Goal: Task Accomplishment & Management: Complete application form

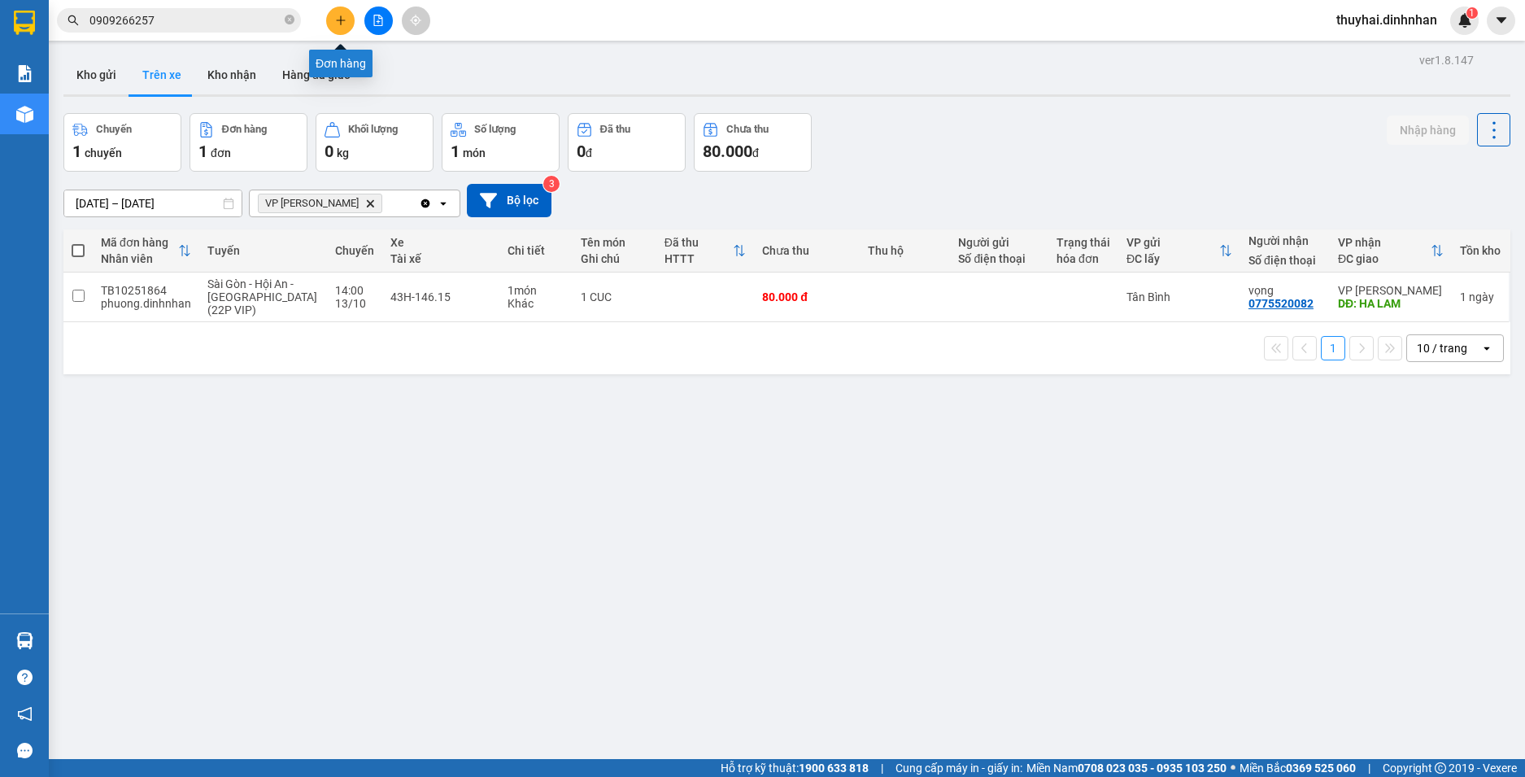
click at [333, 21] on button at bounding box center [340, 21] width 28 height 28
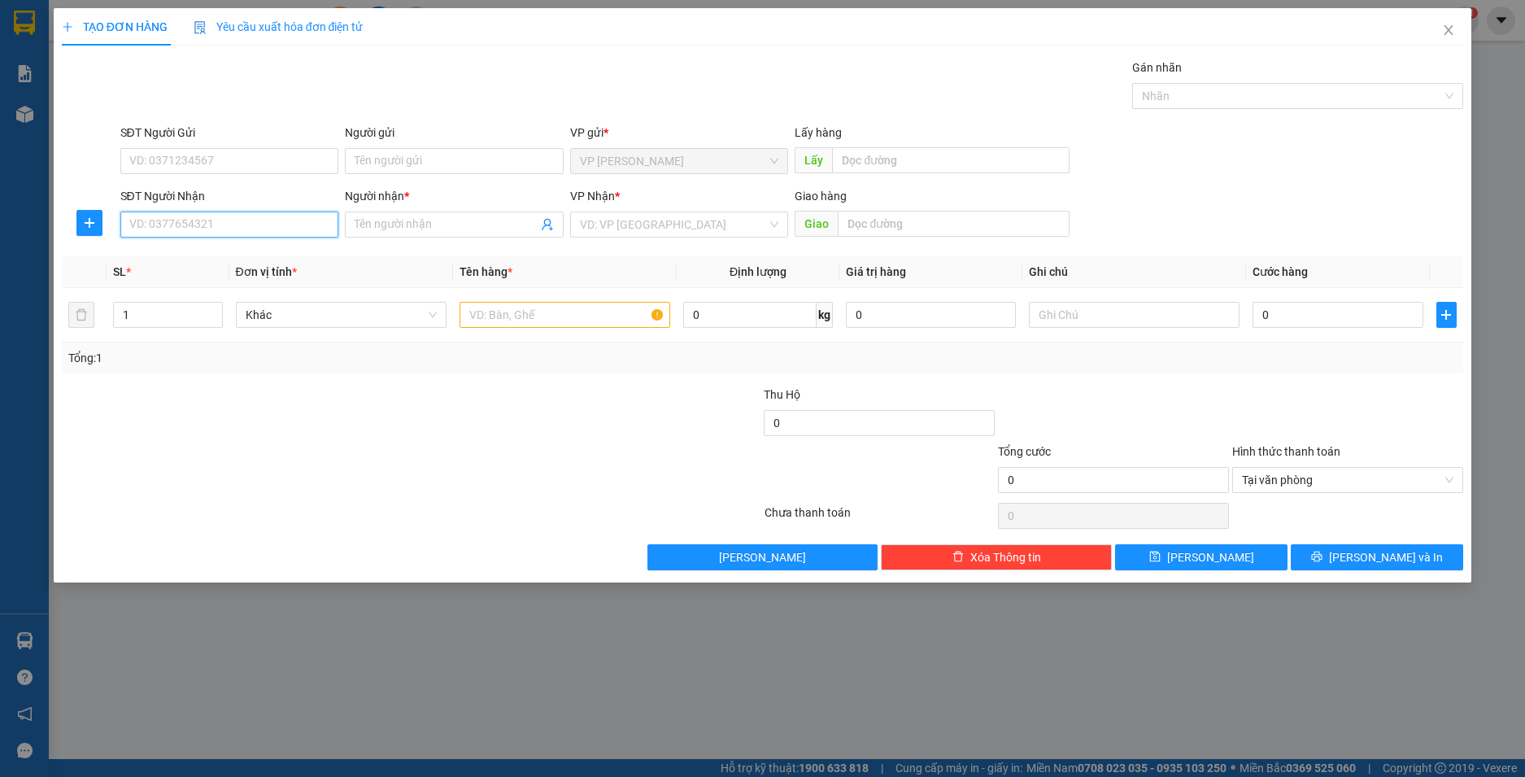
drag, startPoint x: 250, startPoint y: 235, endPoint x: 246, endPoint y: 219, distance: 16.8
click at [249, 232] on input "SĐT Người Nhận" at bounding box center [229, 224] width 219 height 26
type input "0857576220"
click at [398, 224] on input "Người nhận *" at bounding box center [446, 225] width 183 height 18
click at [780, 231] on div "VD: VP [GEOGRAPHIC_DATA]" at bounding box center [679, 224] width 219 height 26
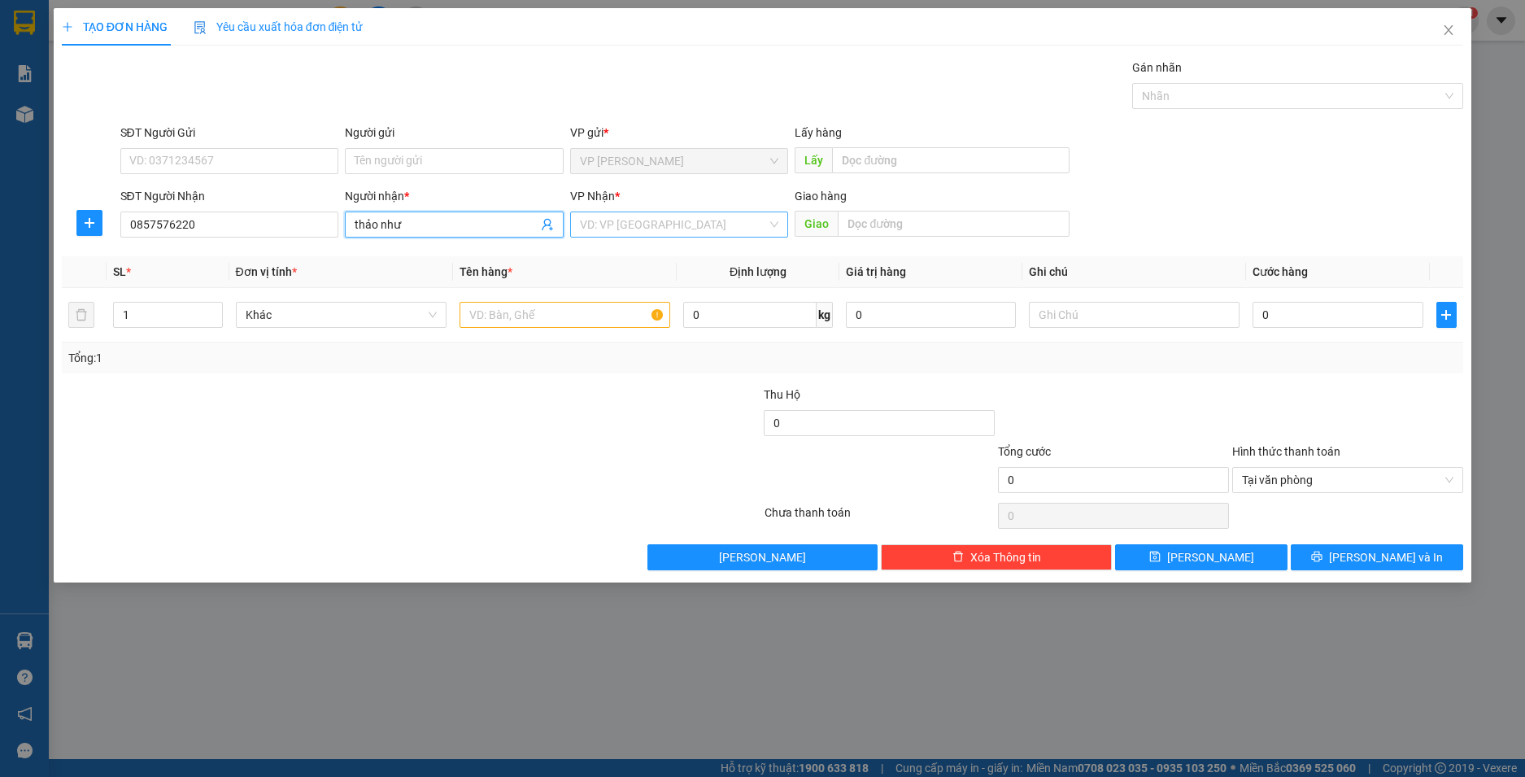
type input "thảo như"
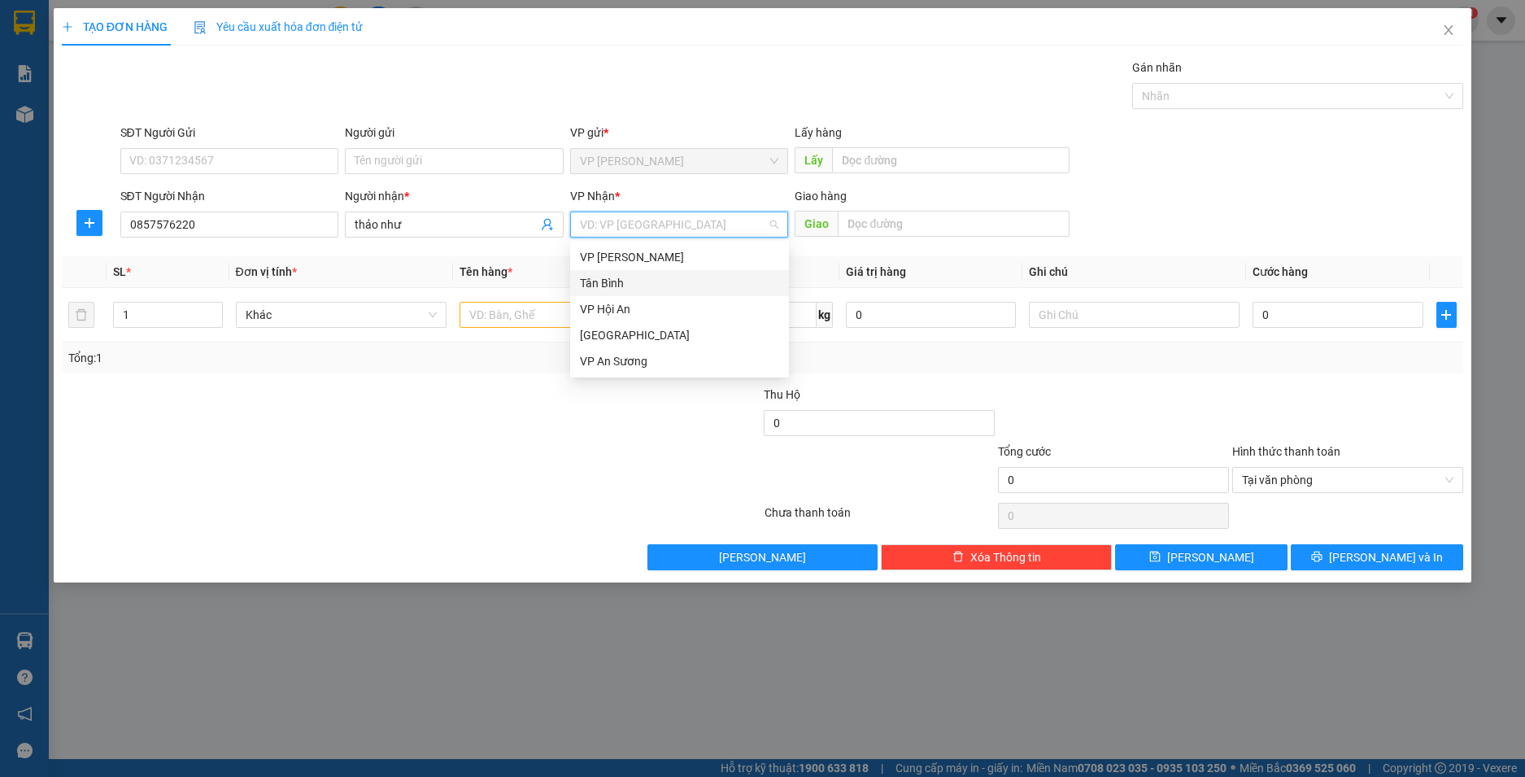
drag, startPoint x: 649, startPoint y: 282, endPoint x: 723, endPoint y: 241, distance: 84.8
click at [649, 281] on div "Tân Bình" at bounding box center [679, 283] width 199 height 18
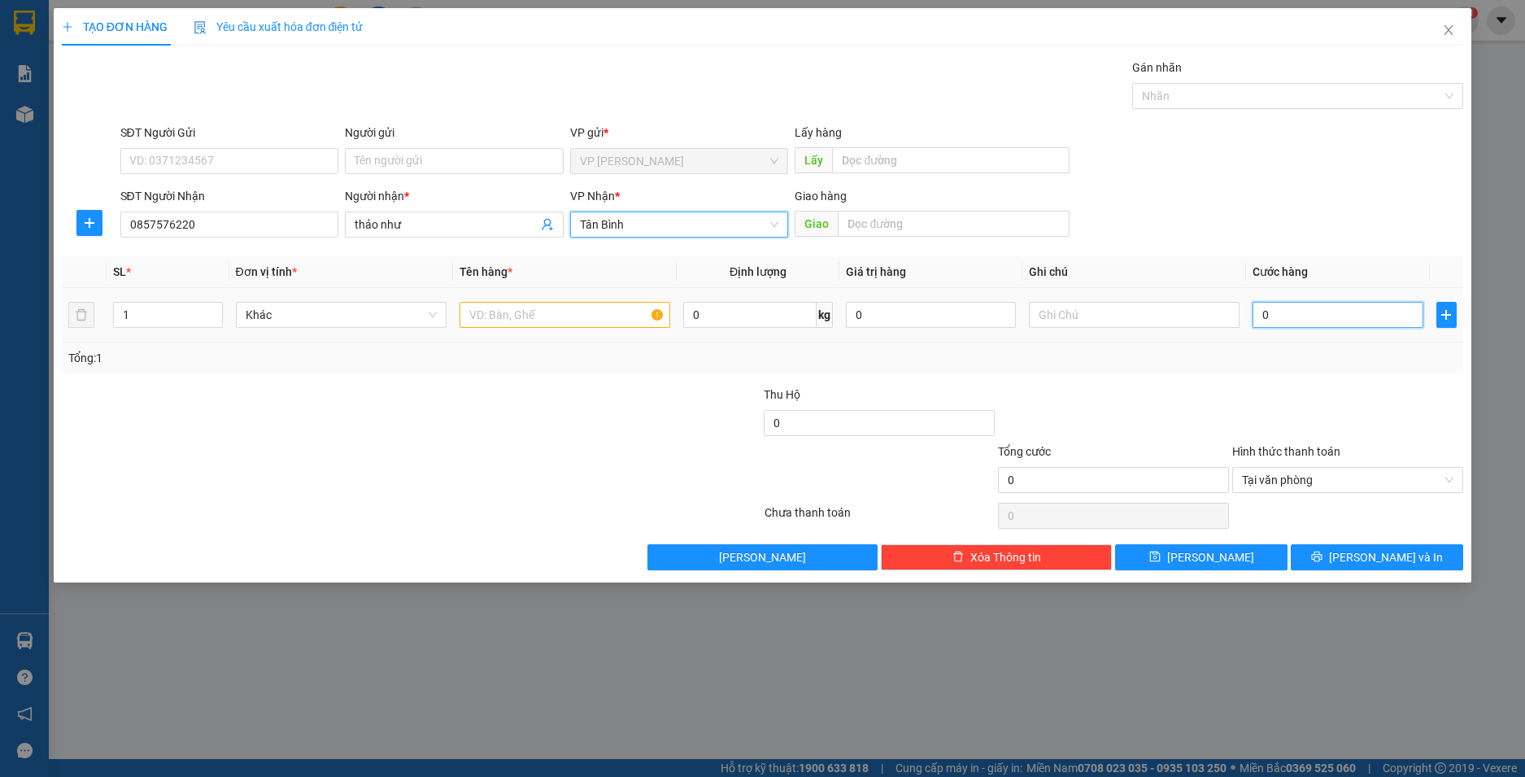
click at [1332, 311] on input "0" at bounding box center [1337, 315] width 170 height 26
type input "1"
type input "10"
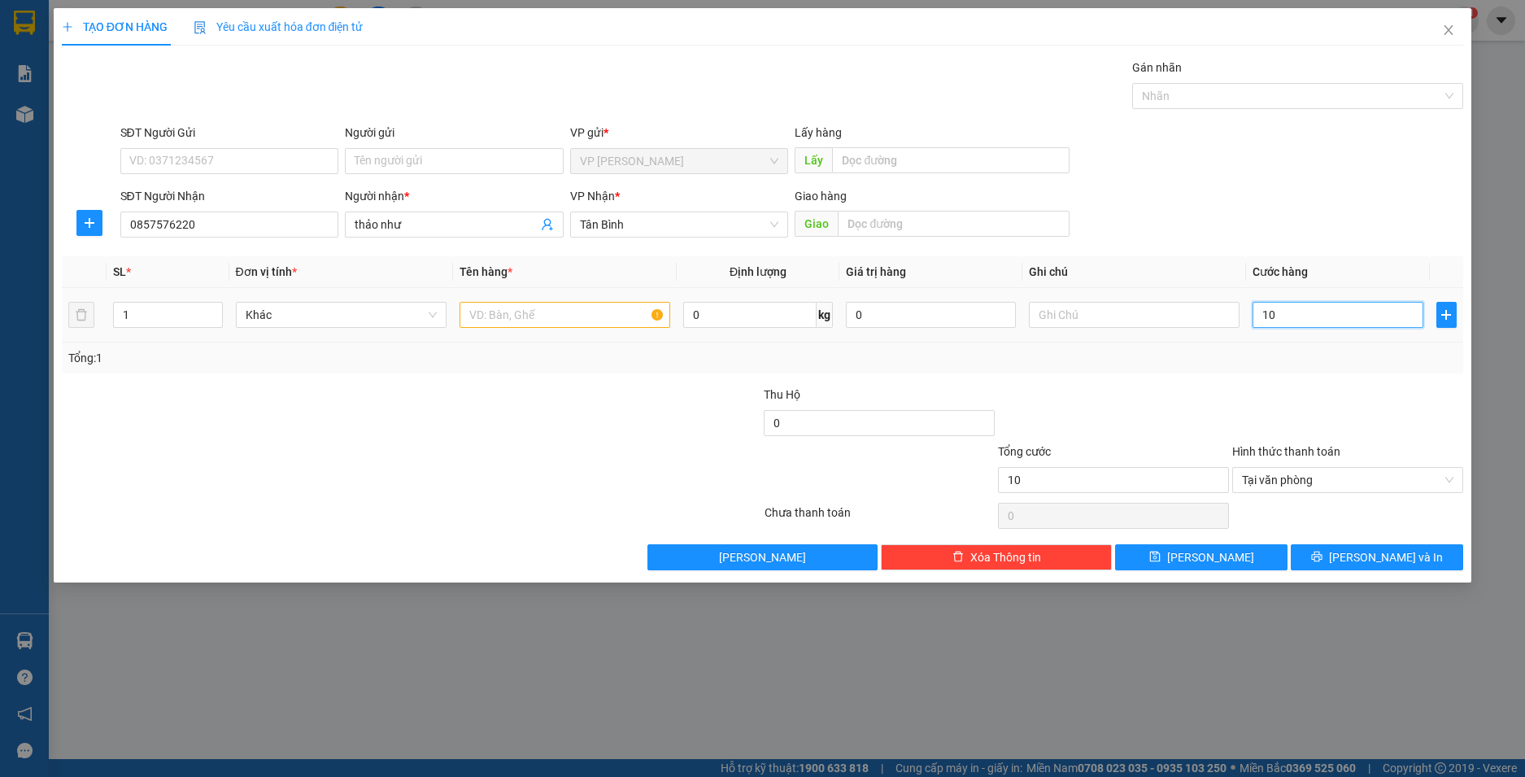
type input "100"
type input "1.000"
type input "10.000"
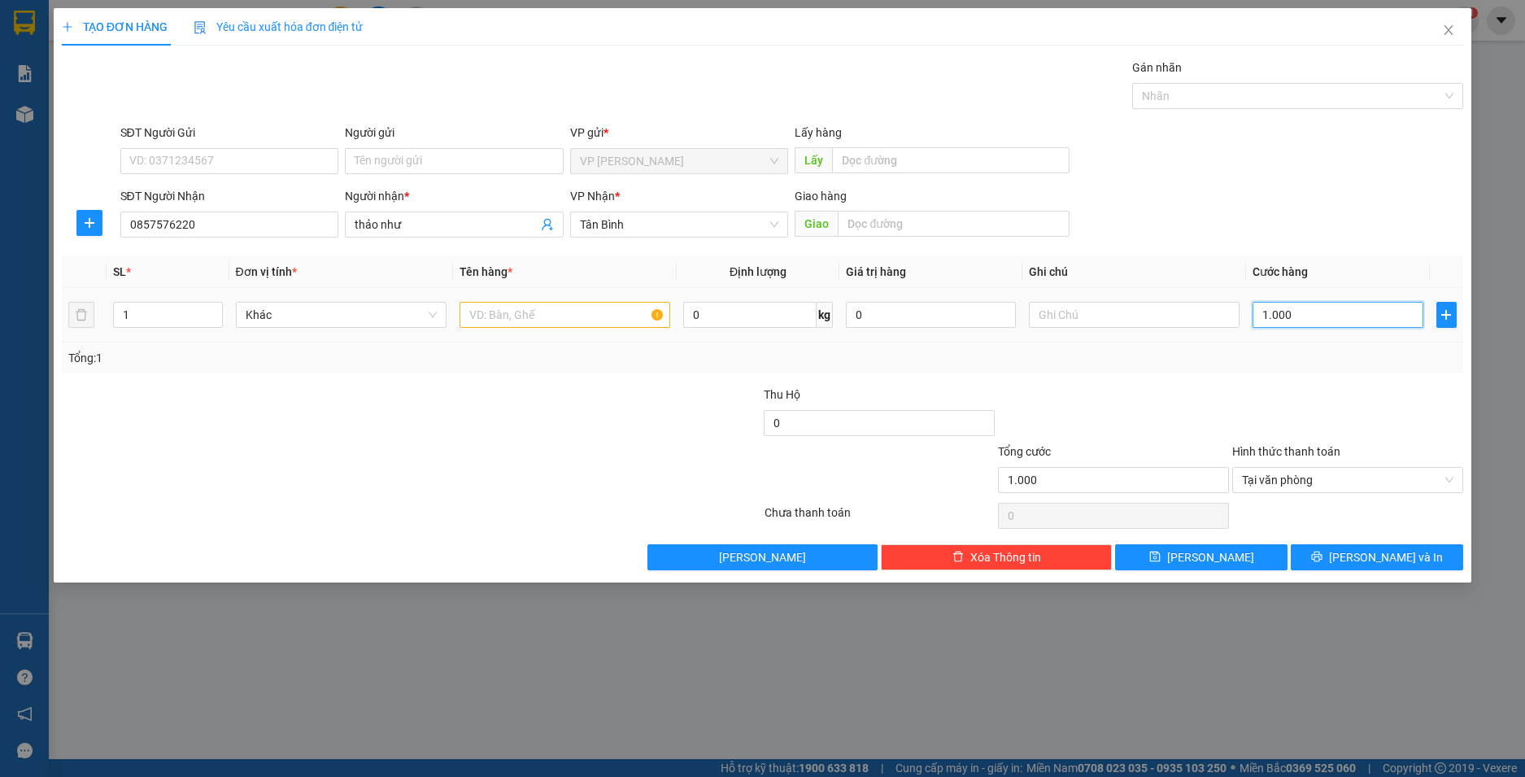
type input "10.000"
type input "100.000"
click at [527, 304] on input "text" at bounding box center [564, 315] width 211 height 26
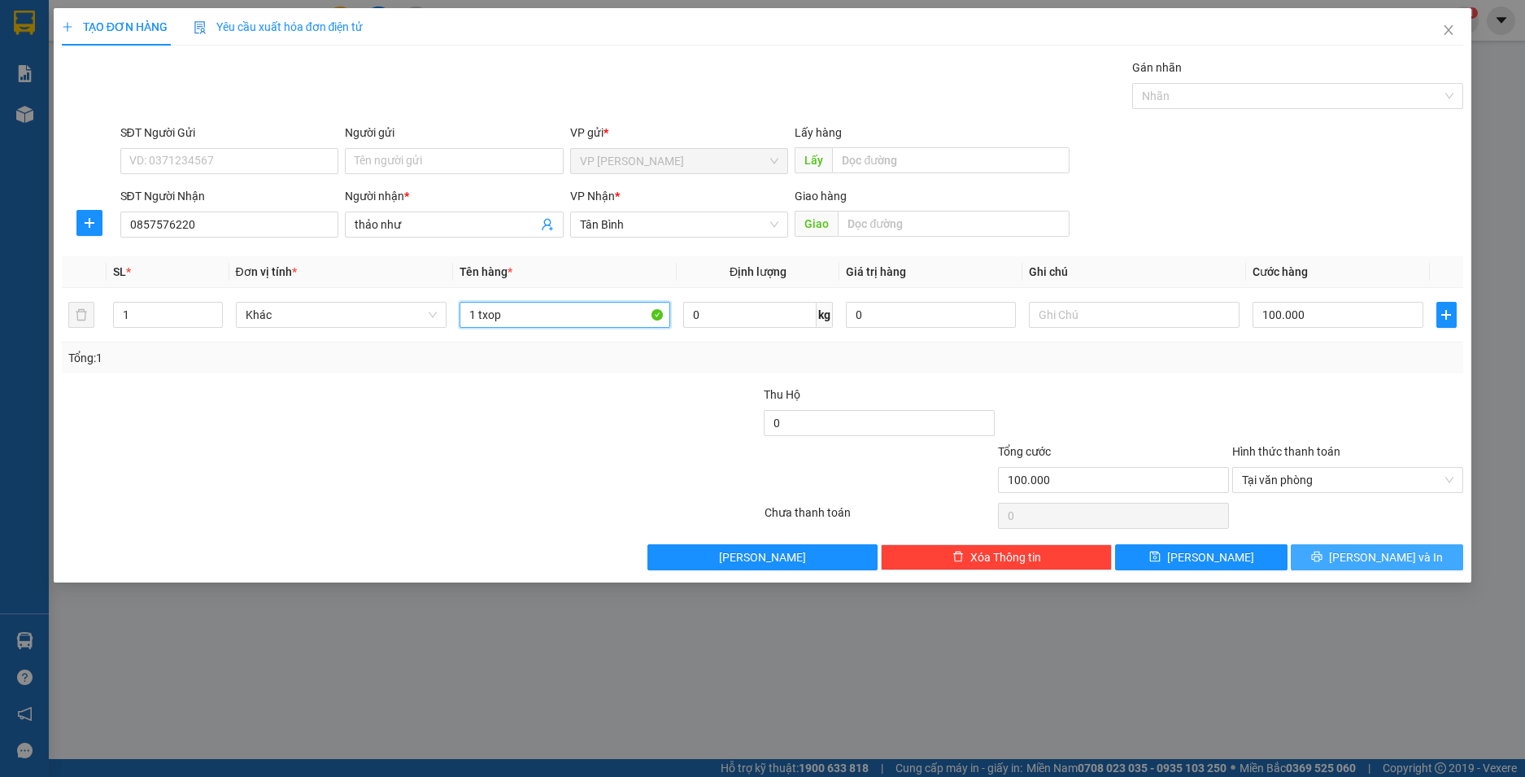
type input "1 txop"
click at [1336, 552] on button "[PERSON_NAME] và In" at bounding box center [1377, 557] width 172 height 26
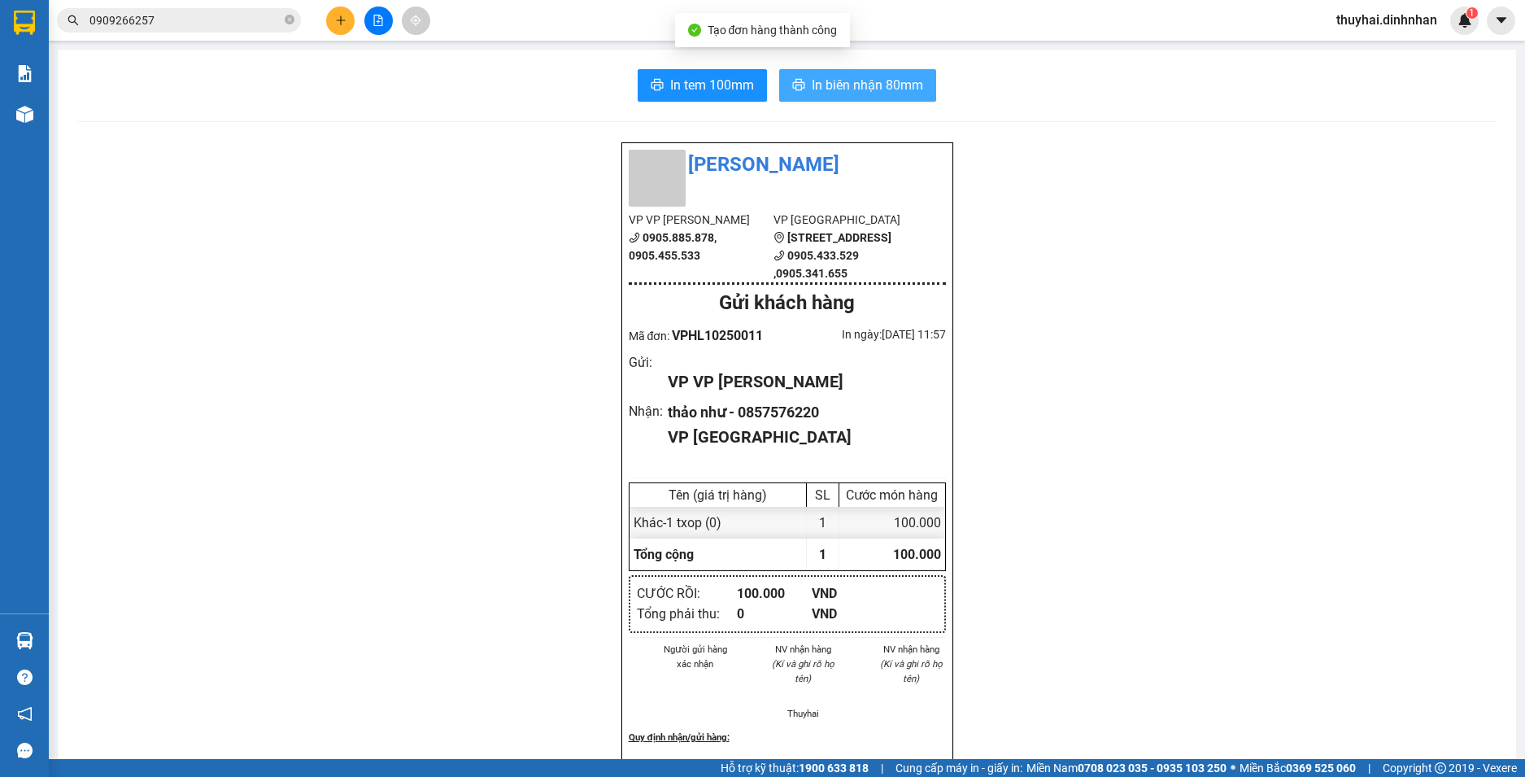
click at [866, 78] on span "In biên nhận 80mm" at bounding box center [867, 85] width 111 height 20
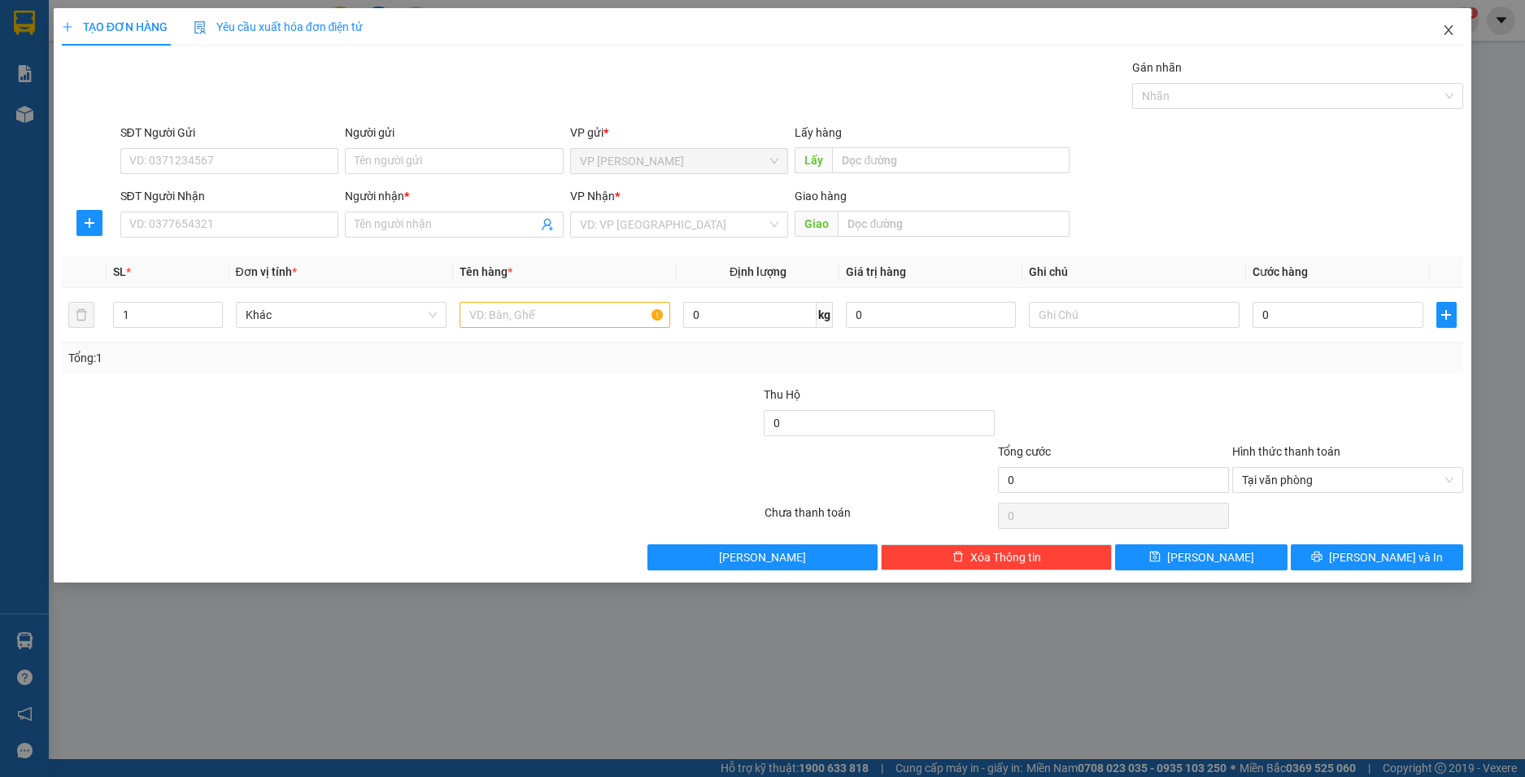
click at [1448, 28] on icon "close" at bounding box center [1448, 30] width 13 height 13
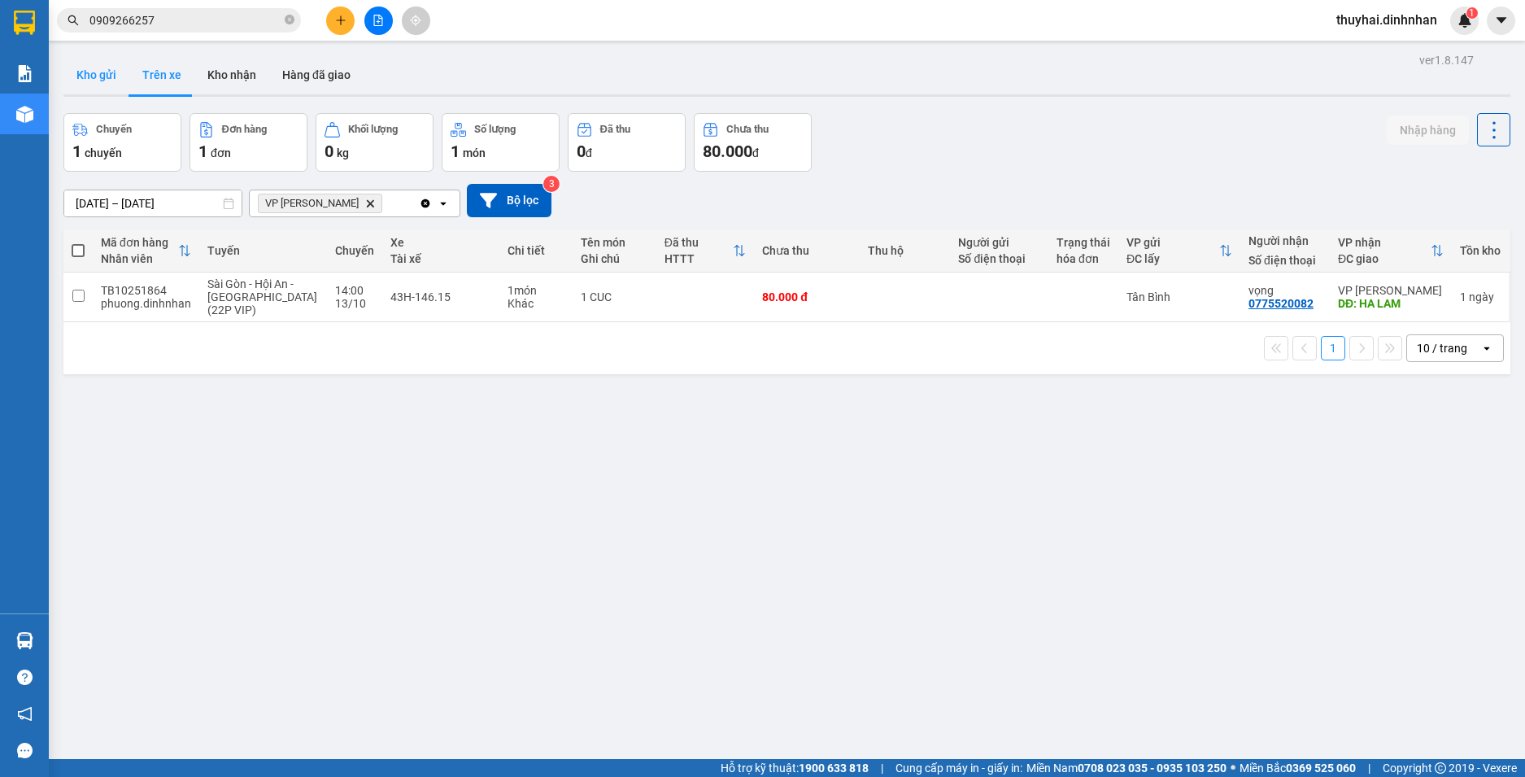
click at [111, 80] on button "Kho gửi" at bounding box center [96, 74] width 66 height 39
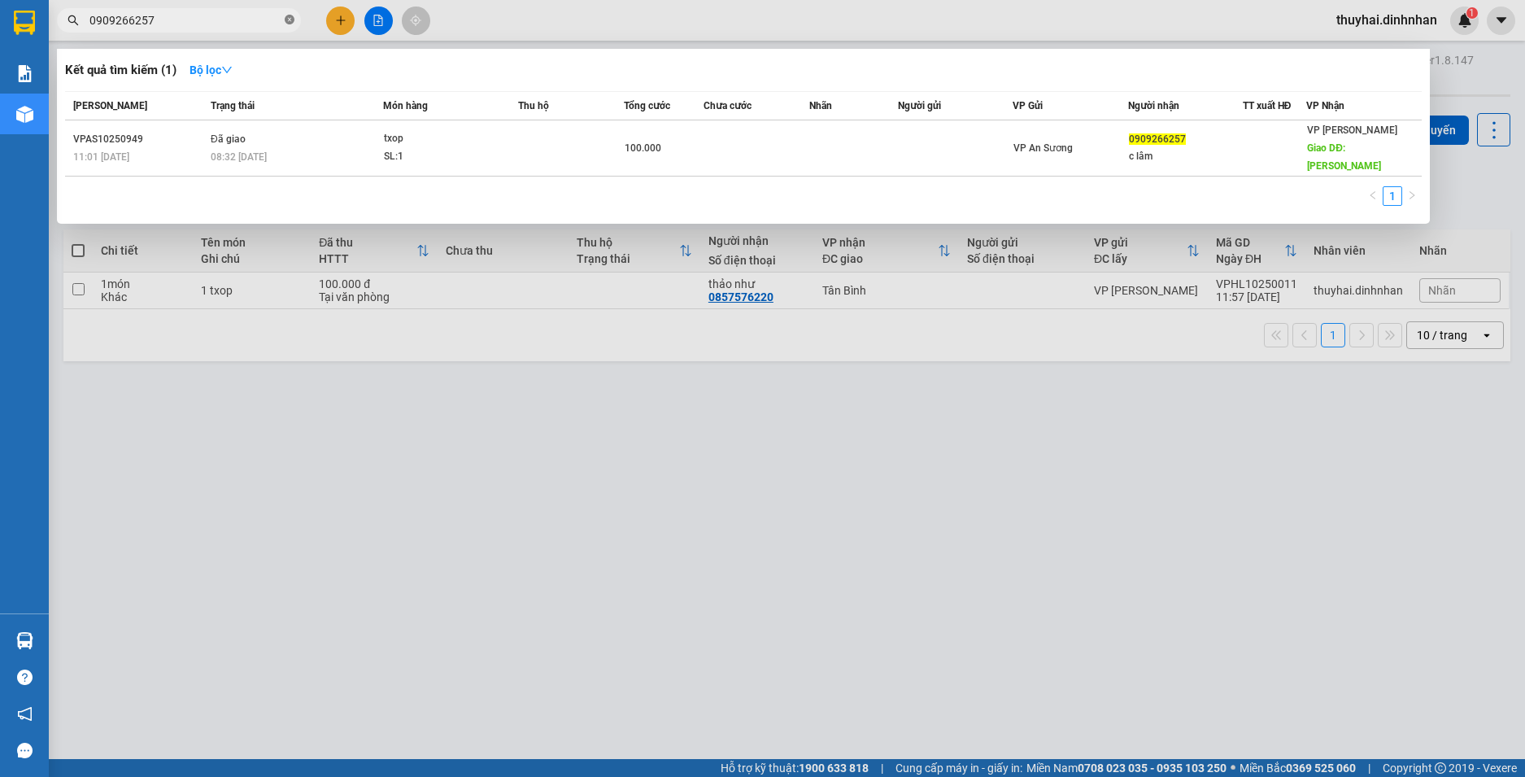
click at [290, 19] on icon "close-circle" at bounding box center [290, 20] width 10 height 10
